Goal: Find specific page/section: Find specific page/section

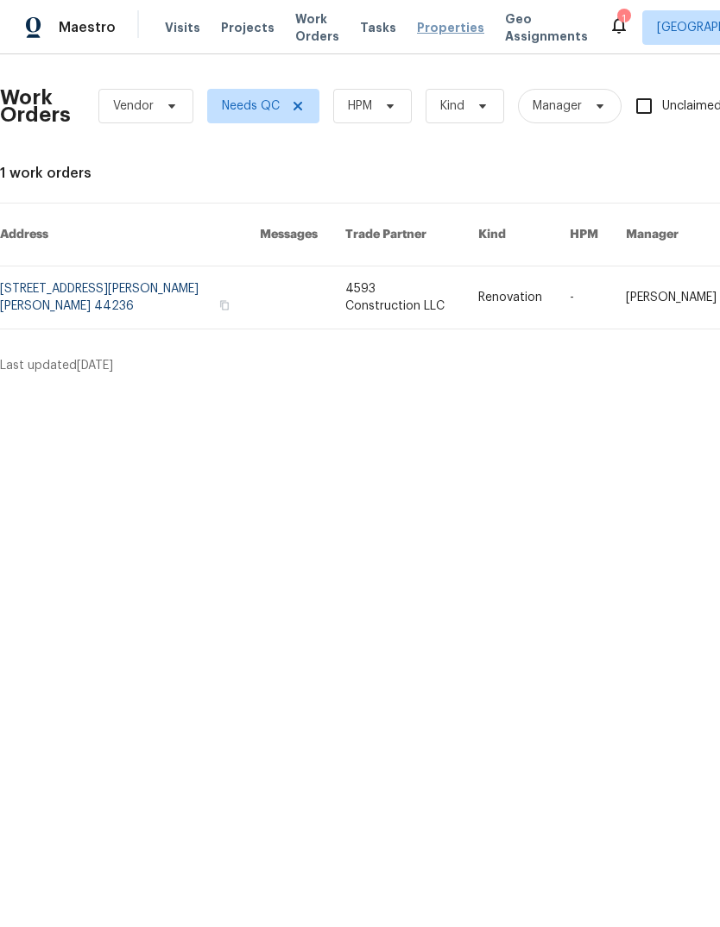
click at [424, 27] on span "Properties" at bounding box center [450, 27] width 67 height 17
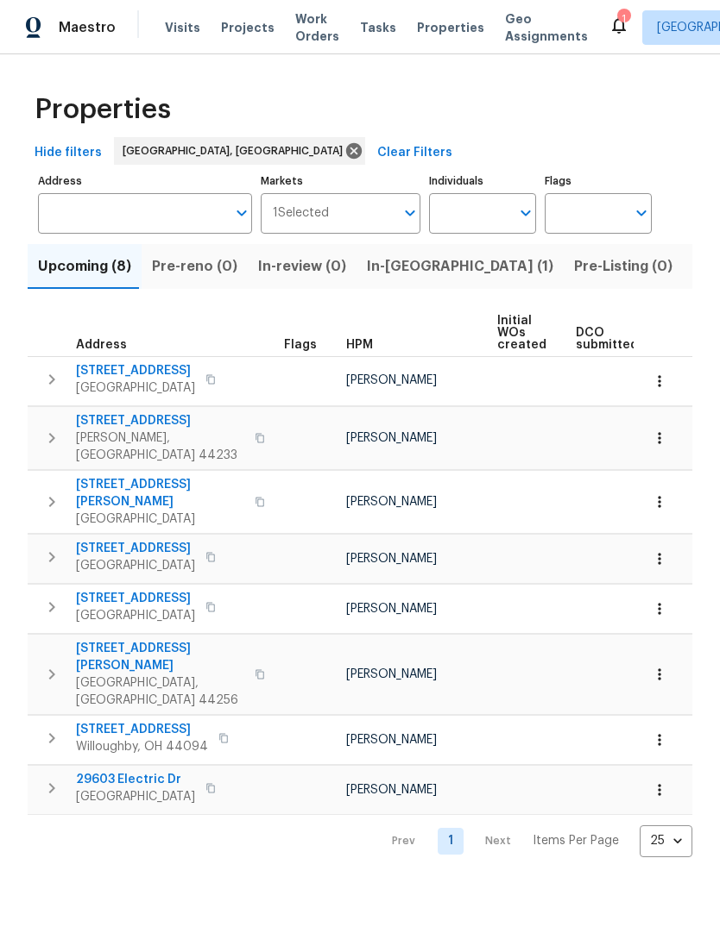
click at [693, 267] on span "Listed (20)" at bounding box center [730, 267] width 75 height 24
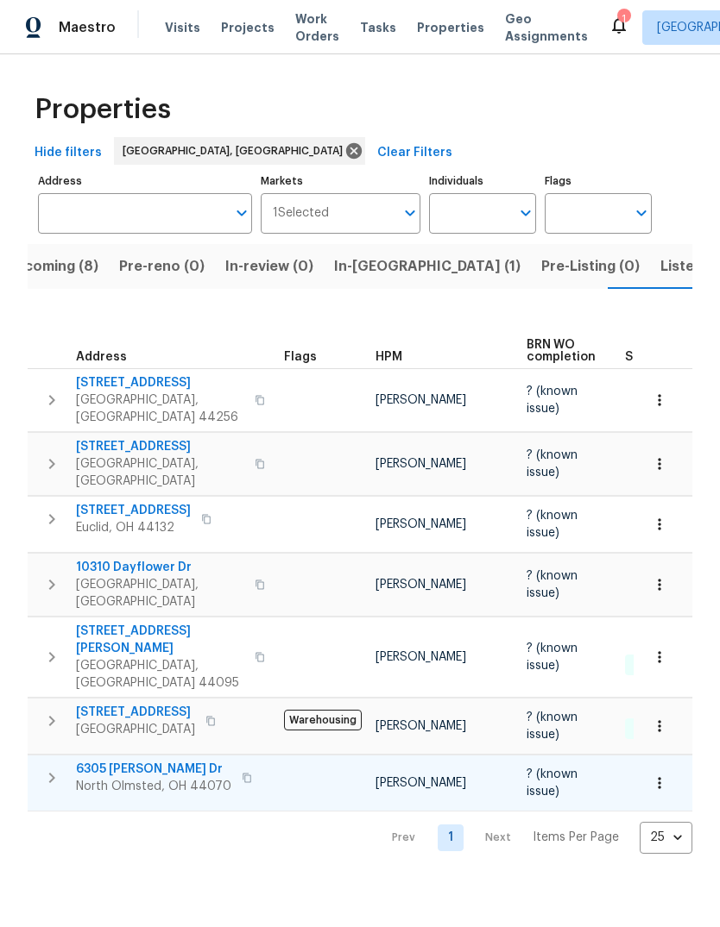
click at [663, 775] on icon "button" at bounding box center [659, 783] width 17 height 17
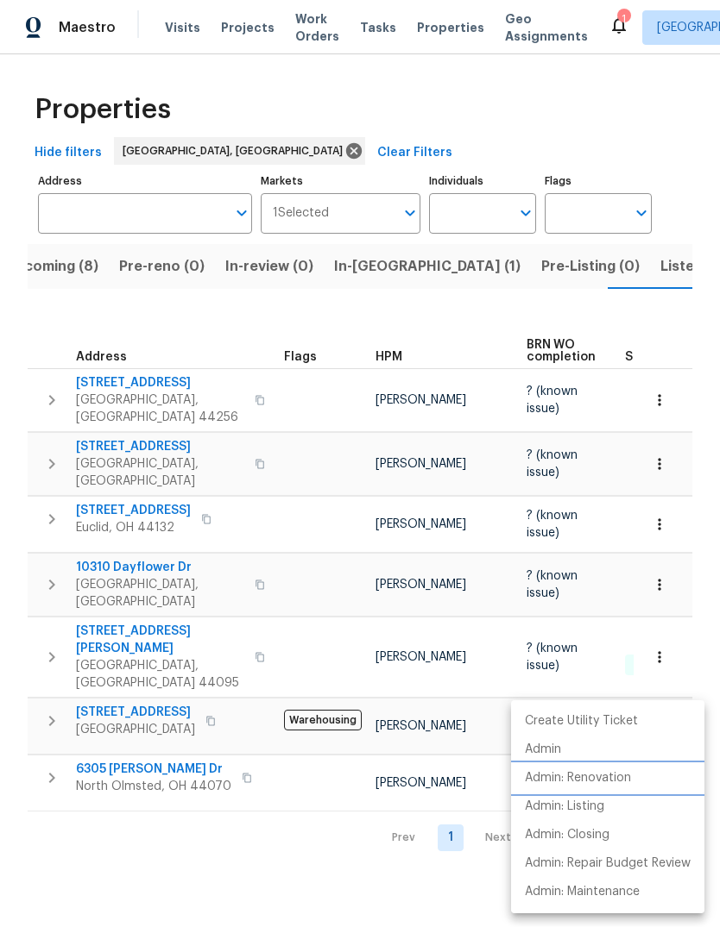
click at [633, 780] on li "Admin: Renovation" at bounding box center [607, 778] width 193 height 28
